Goal: Information Seeking & Learning: Learn about a topic

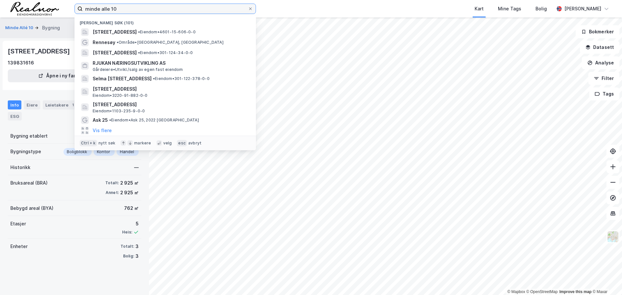
drag, startPoint x: 125, startPoint y: 12, endPoint x: -1, endPoint y: 12, distance: 126.4
click at [0, 12] on html "minde alle 10 Nylige søk (101) [STREET_ADDRESS] • Eiendom • 4601-15-606-0-0 Ren…" at bounding box center [311, 147] width 622 height 295
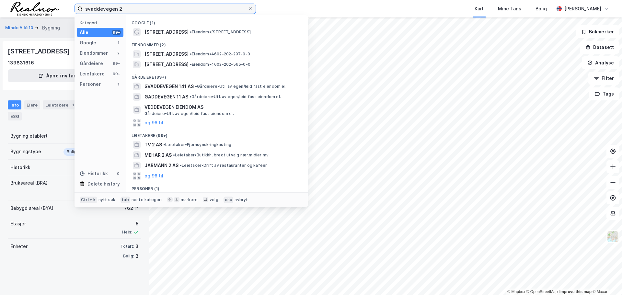
drag, startPoint x: 129, startPoint y: 9, endPoint x: 118, endPoint y: 10, distance: 11.1
click at [119, 10] on input "svaddevegen 2" at bounding box center [165, 9] width 165 height 10
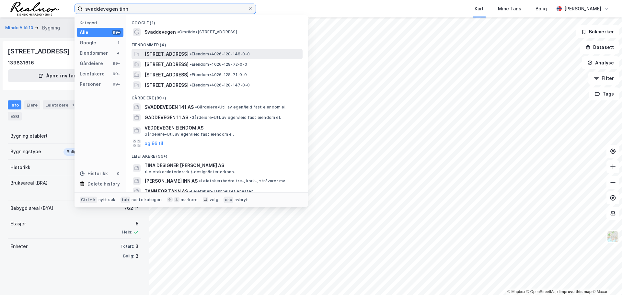
type input "svaddevegen tinn"
click at [189, 56] on span "[STREET_ADDRESS]" at bounding box center [167, 54] width 44 height 8
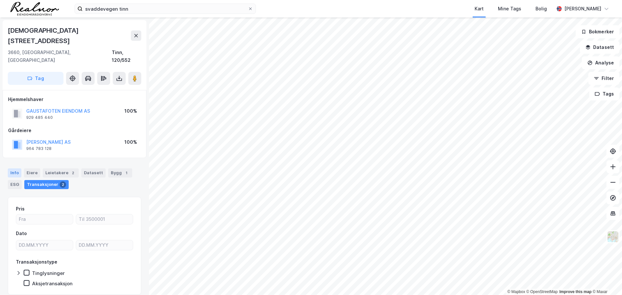
click at [15, 169] on div "Info" at bounding box center [15, 173] width 14 height 9
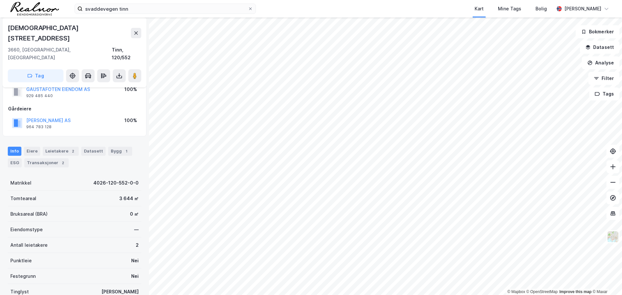
scroll to position [32, 0]
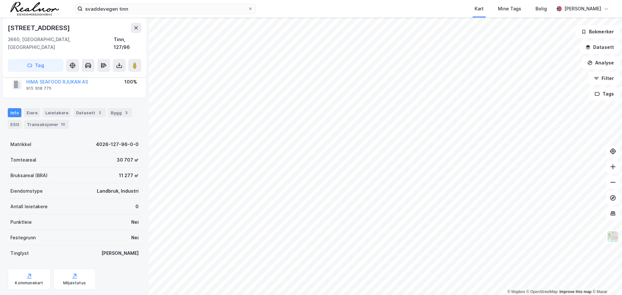
scroll to position [27, 0]
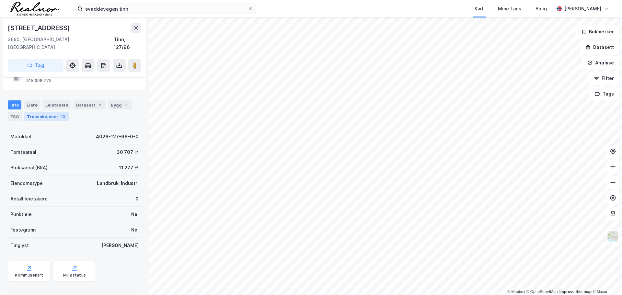
click at [60, 113] on div "10" at bounding box center [63, 116] width 7 height 6
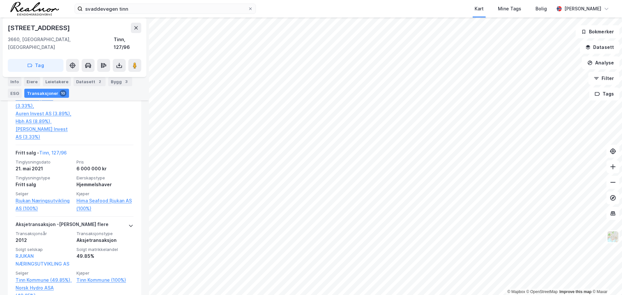
scroll to position [942, 0]
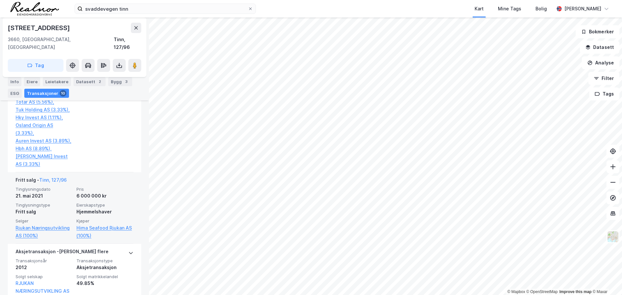
click at [67, 192] on div "21. mai 2021" at bounding box center [44, 196] width 57 height 8
click at [77, 192] on div "6 000 000 kr" at bounding box center [104, 196] width 57 height 8
